Goal: Task Accomplishment & Management: Manage account settings

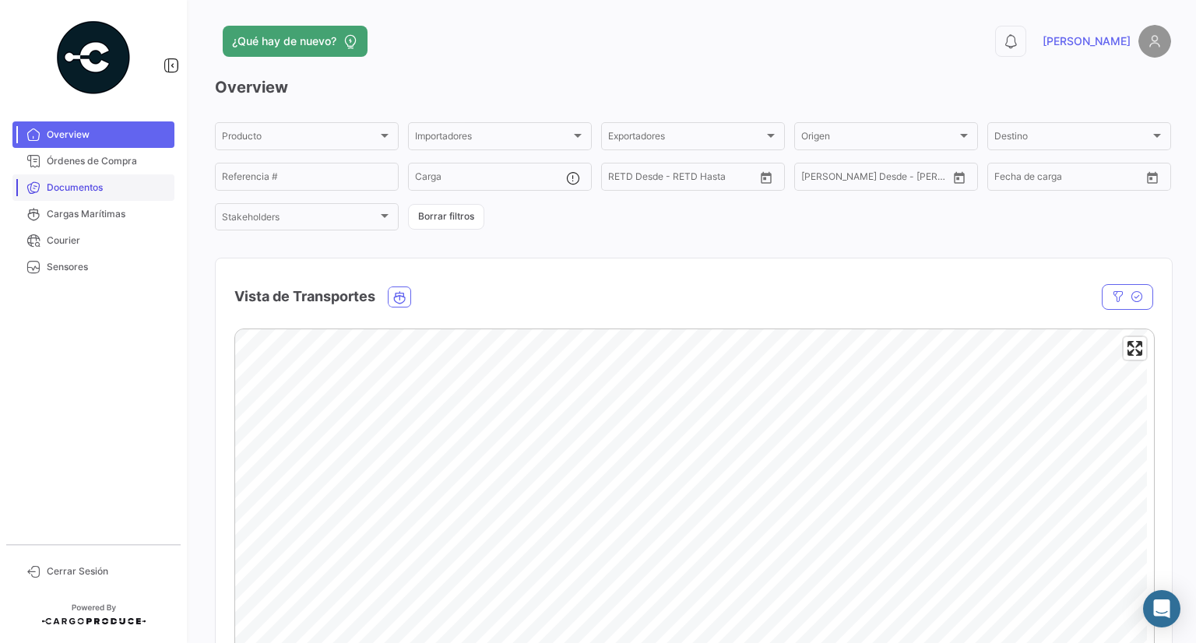
click at [95, 188] on span "Documentos" at bounding box center [107, 188] width 121 height 14
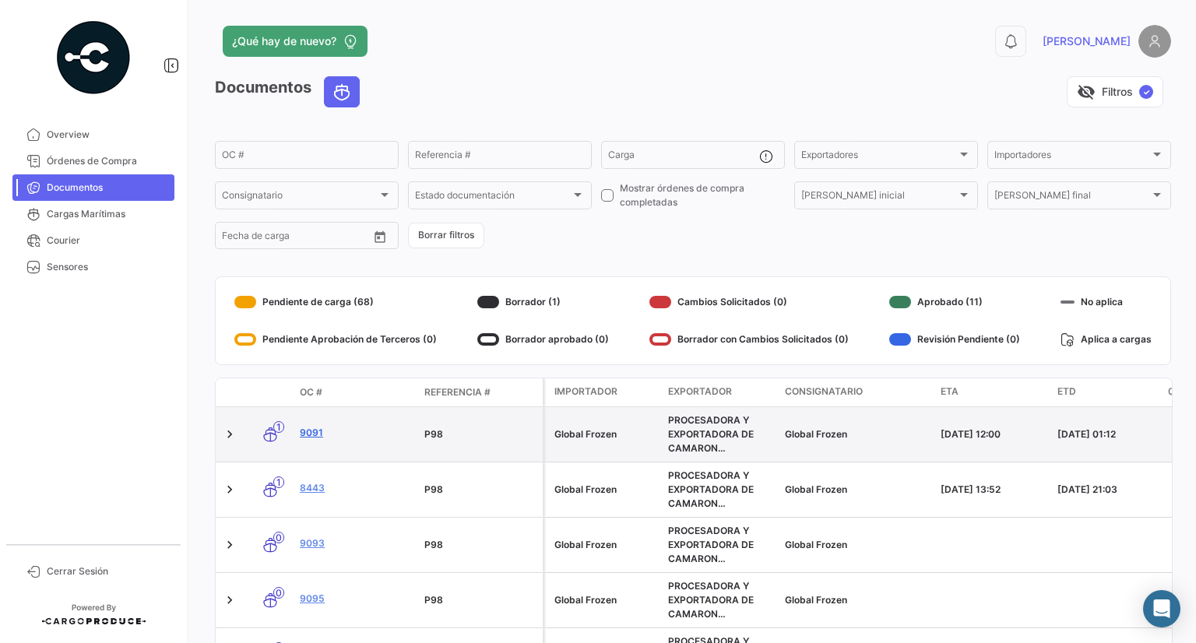
click at [311, 439] on link "9091" at bounding box center [356, 433] width 112 height 14
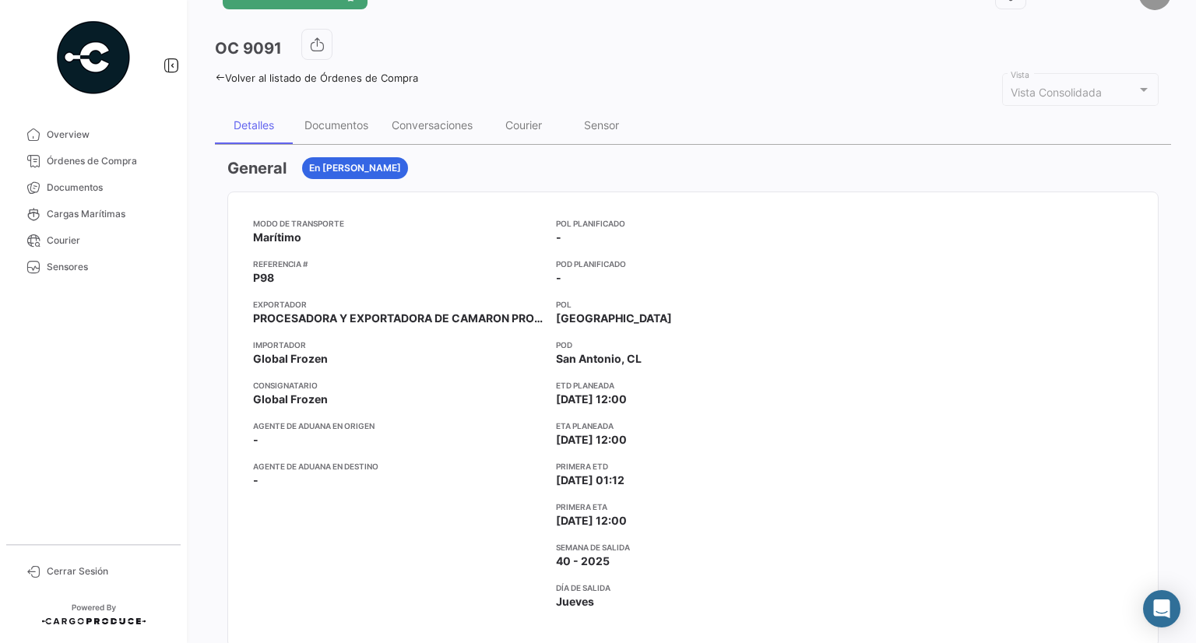
scroll to position [47, 0]
click at [342, 137] on div "Documentos" at bounding box center [336, 125] width 87 height 37
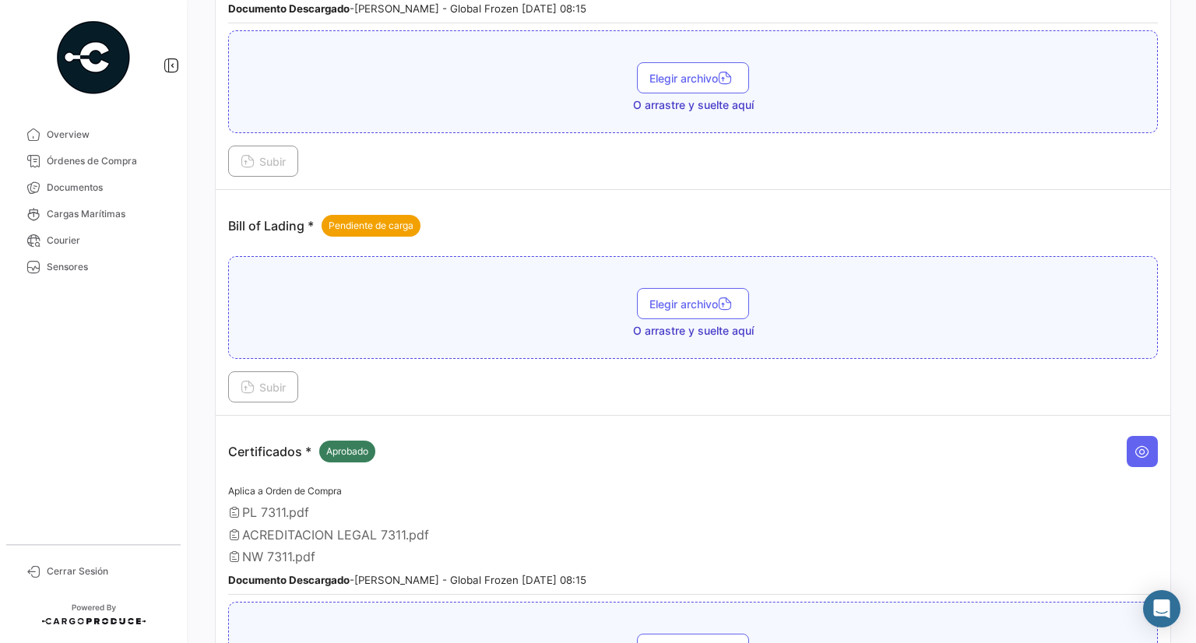
scroll to position [1046, 0]
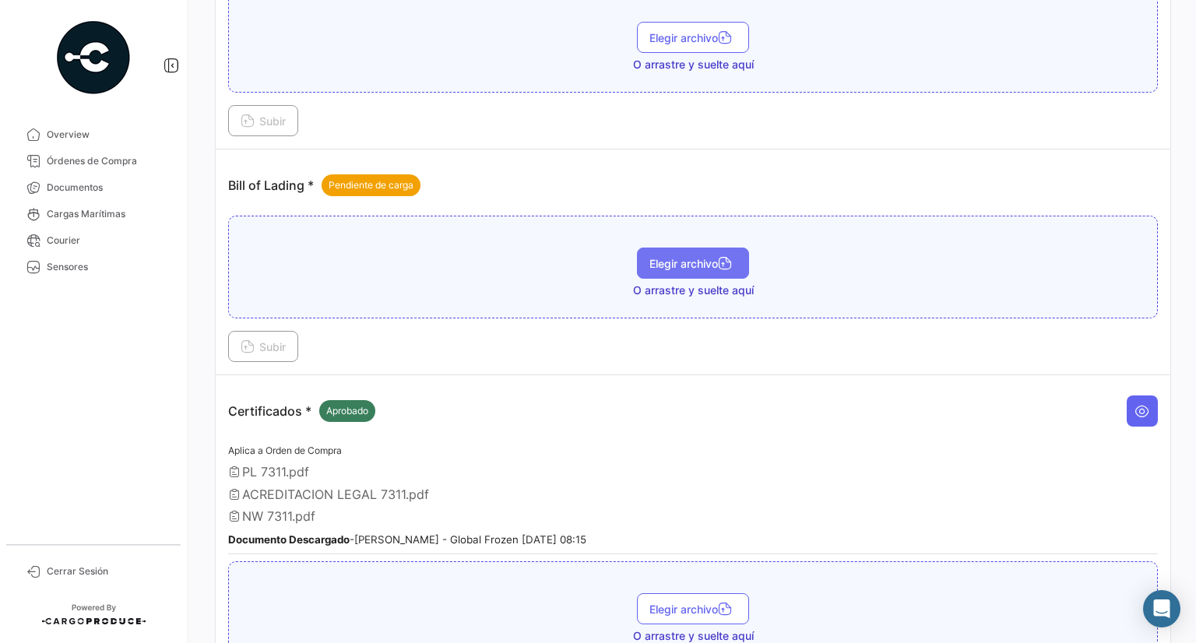
click at [668, 257] on span "Elegir archivo" at bounding box center [692, 263] width 87 height 13
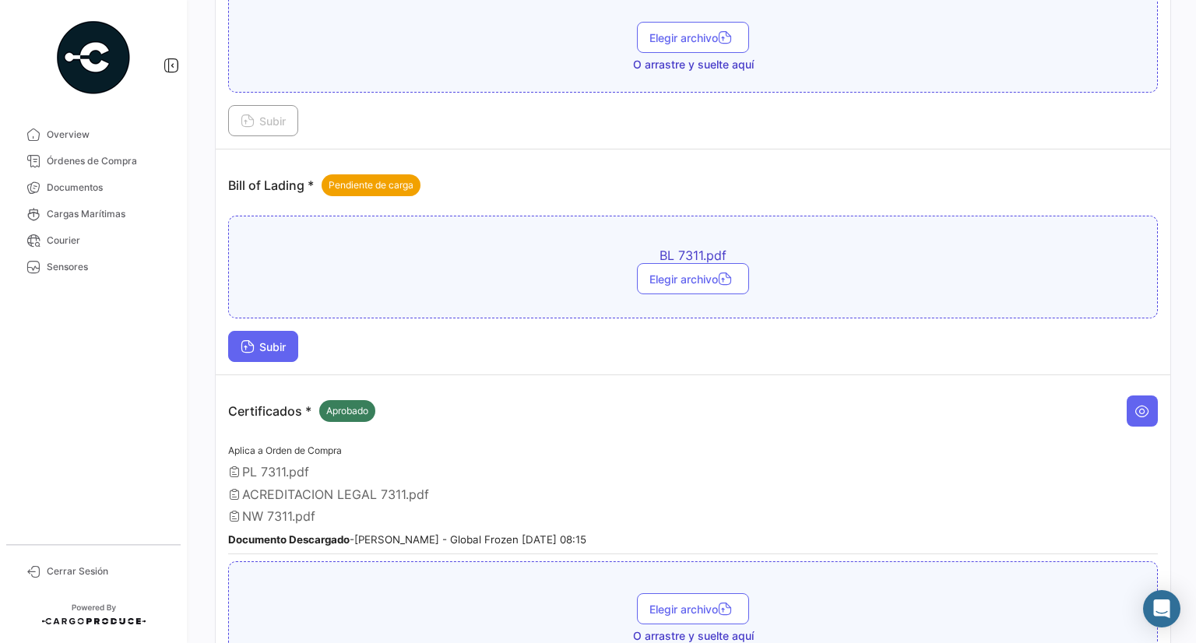
click at [250, 341] on icon at bounding box center [248, 348] width 14 height 14
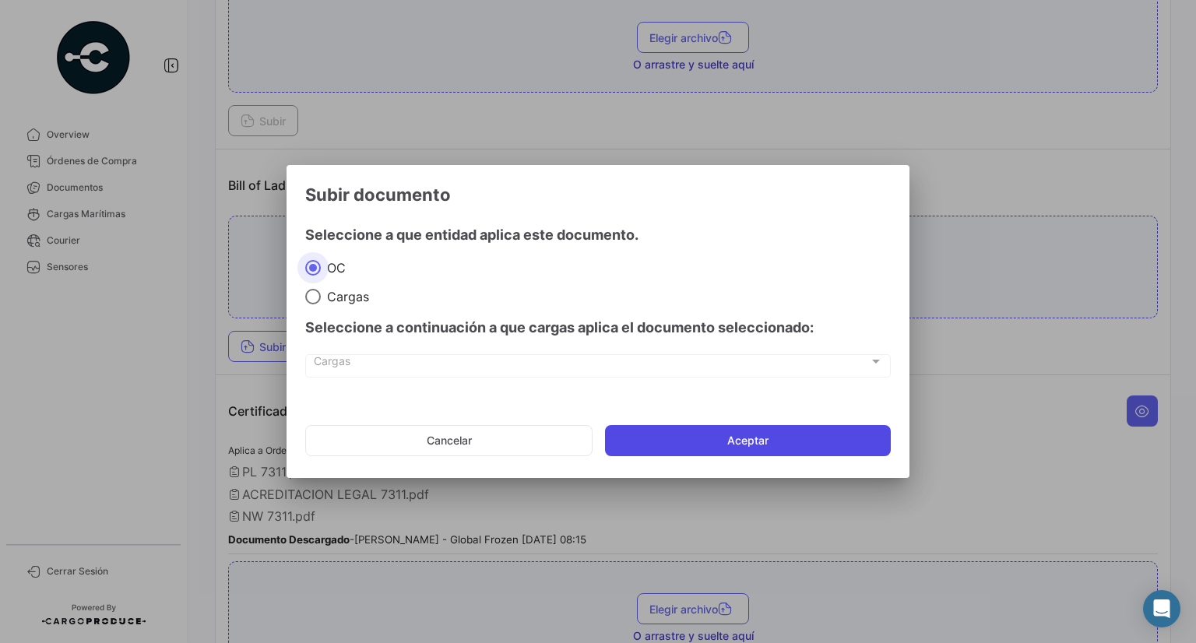
click at [701, 434] on button "Aceptar" at bounding box center [748, 440] width 286 height 31
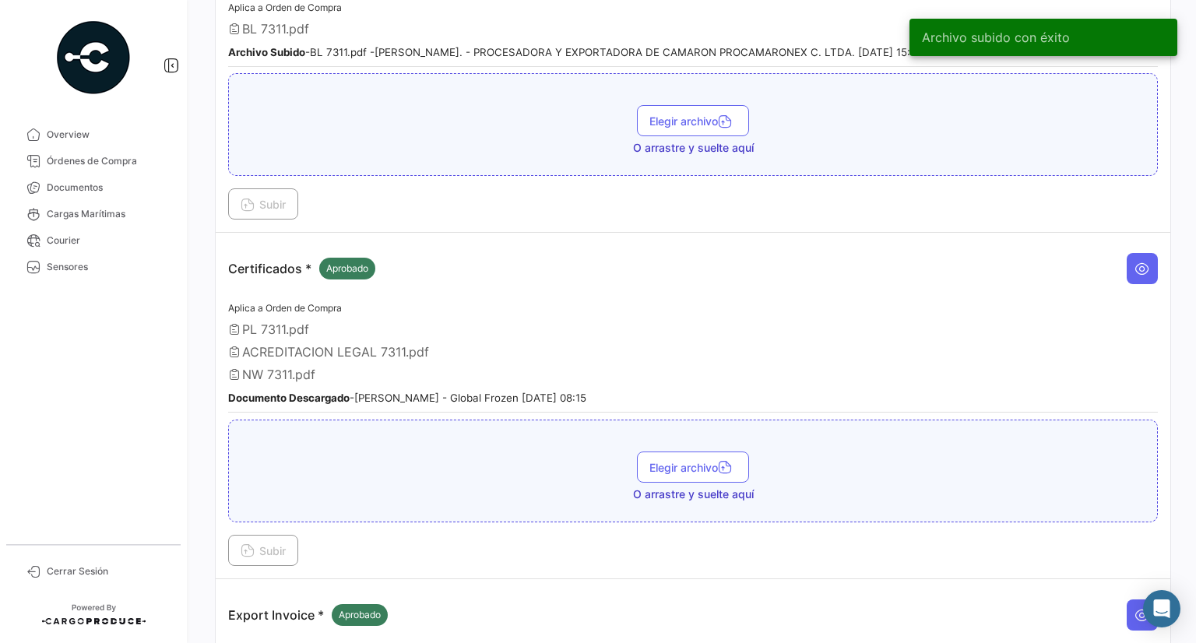
scroll to position [1248, 0]
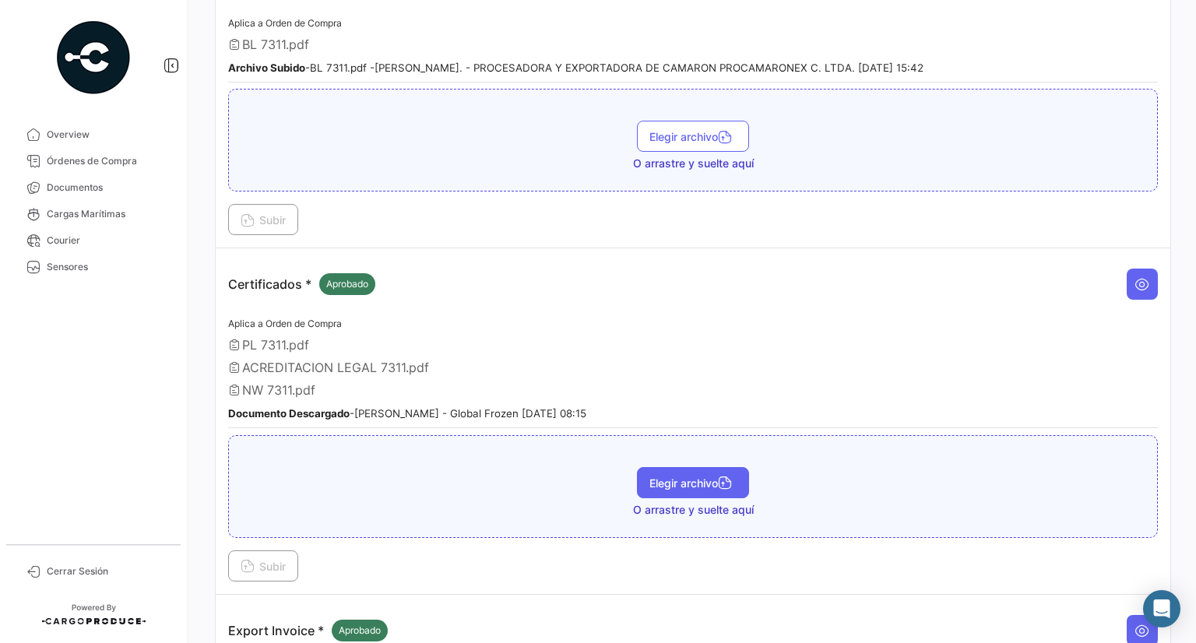
click at [710, 476] on span "Elegir archivo" at bounding box center [692, 482] width 87 height 13
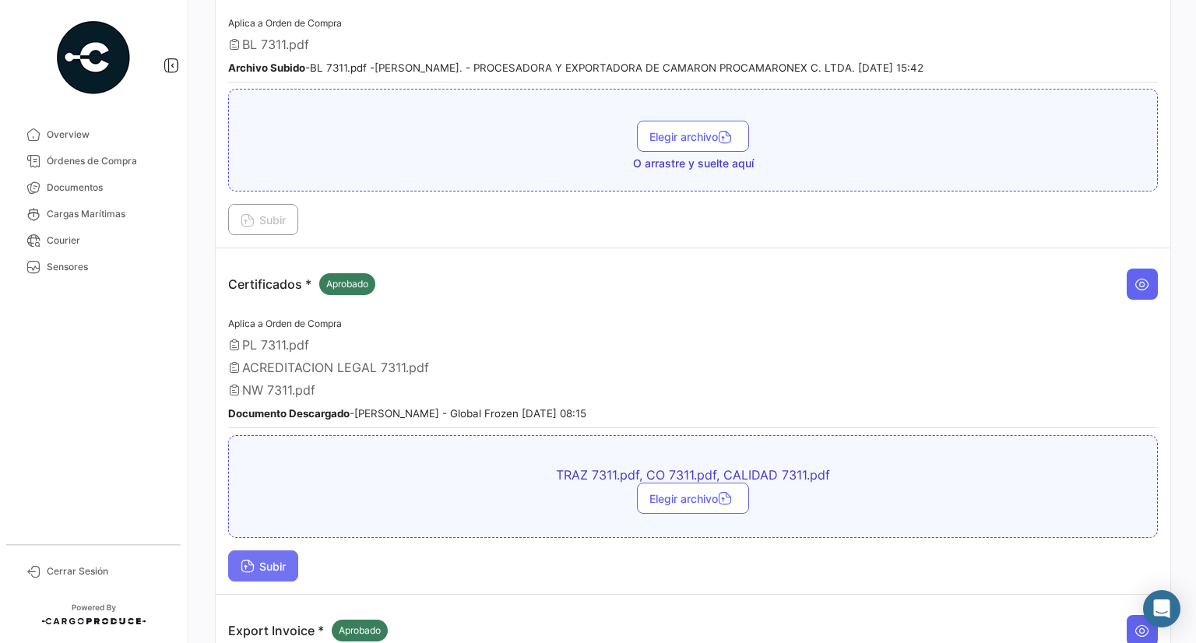
click at [260, 560] on span "Subir" at bounding box center [263, 566] width 45 height 13
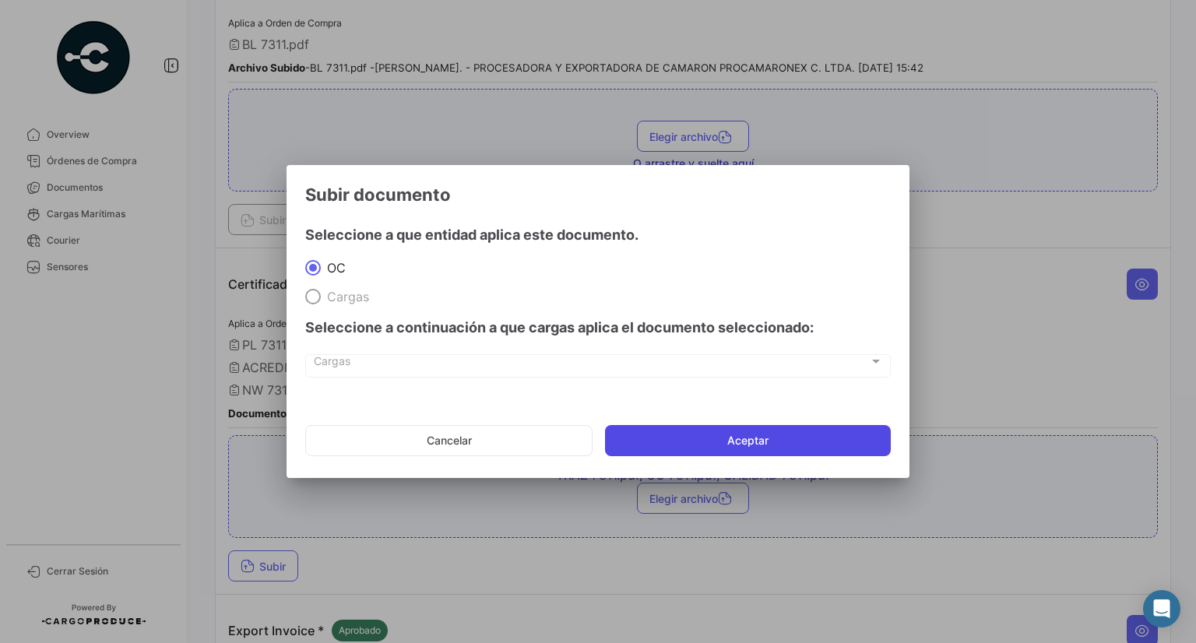
click at [738, 444] on button "Aceptar" at bounding box center [748, 440] width 286 height 31
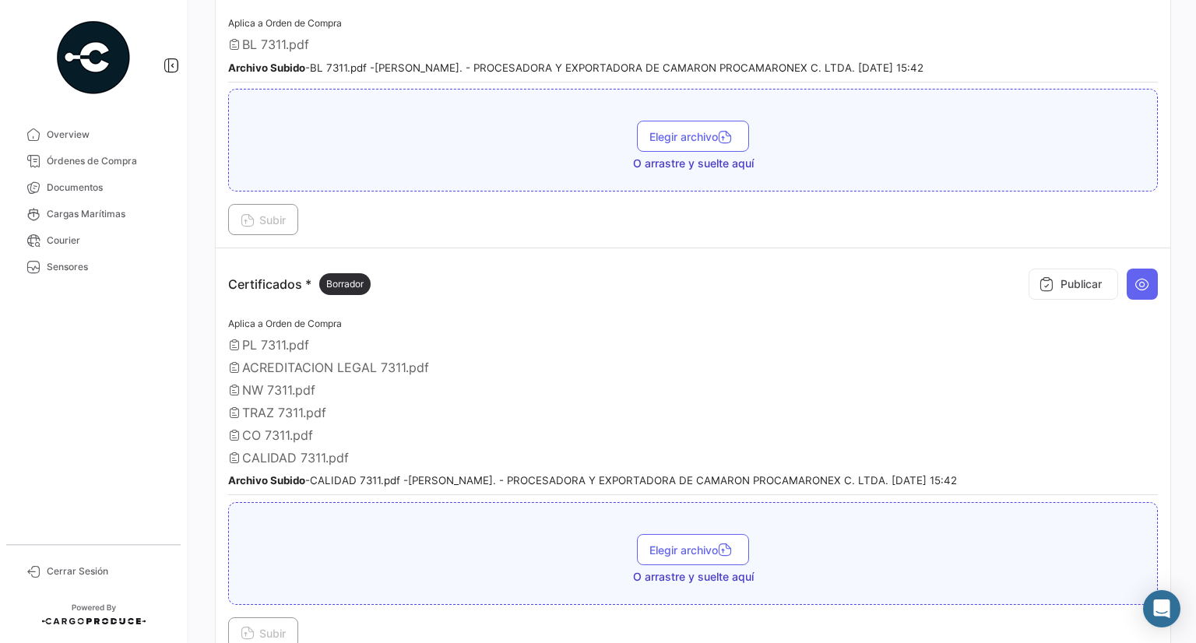
click at [631, 343] on div "Aplica a Orden de Compra PL 7311.pdf ACREDITACION LEGAL 7311.pdf NW 7311.pdf TR…" at bounding box center [692, 404] width 929 height 181
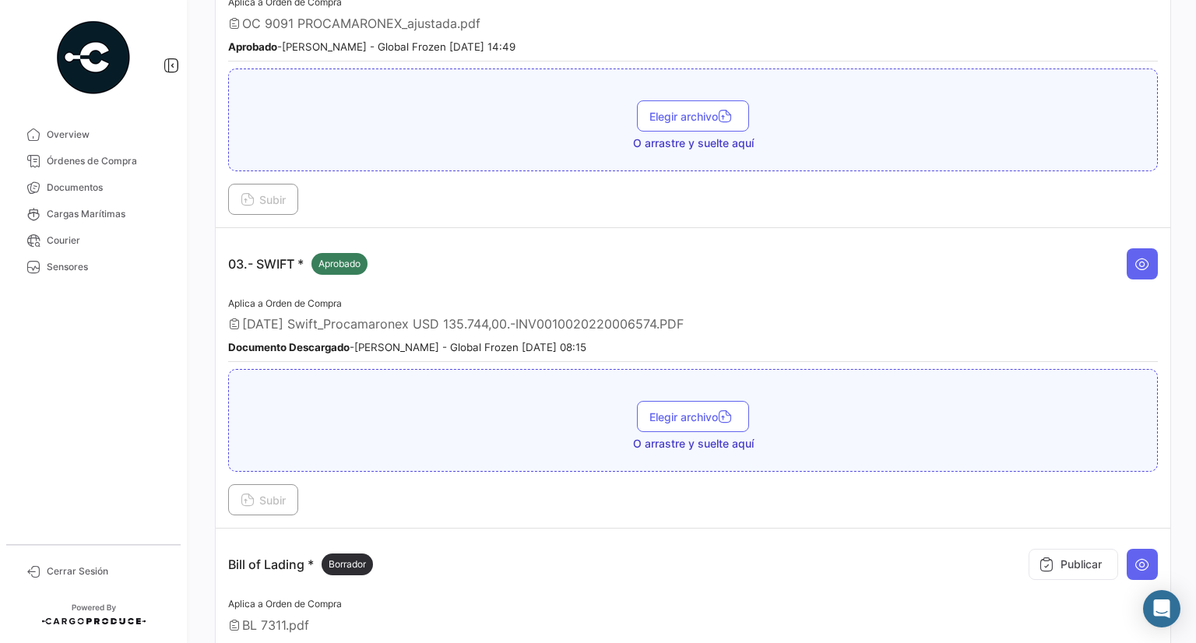
scroll to position [644, 0]
